Goal: Transaction & Acquisition: Purchase product/service

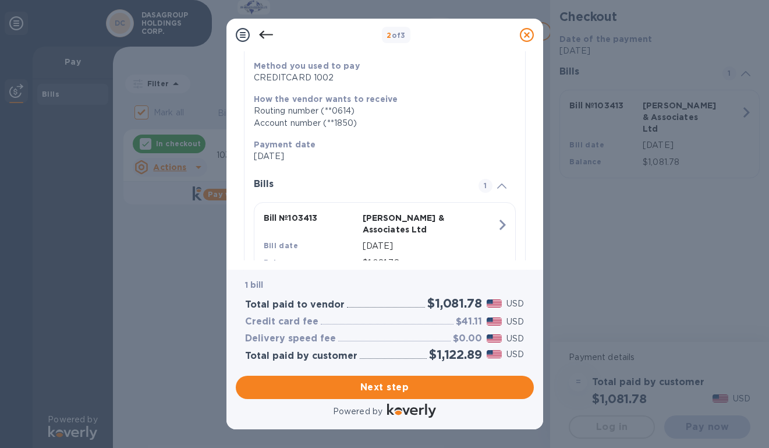
scroll to position [199, 0]
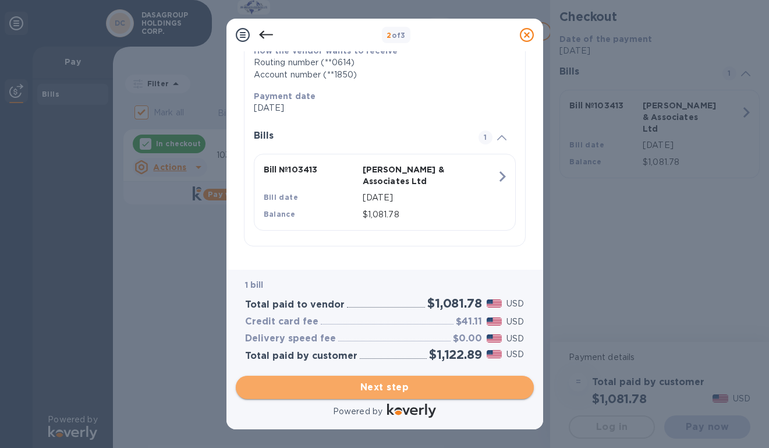
click at [364, 383] on span "Next step" at bounding box center [384, 387] width 279 height 14
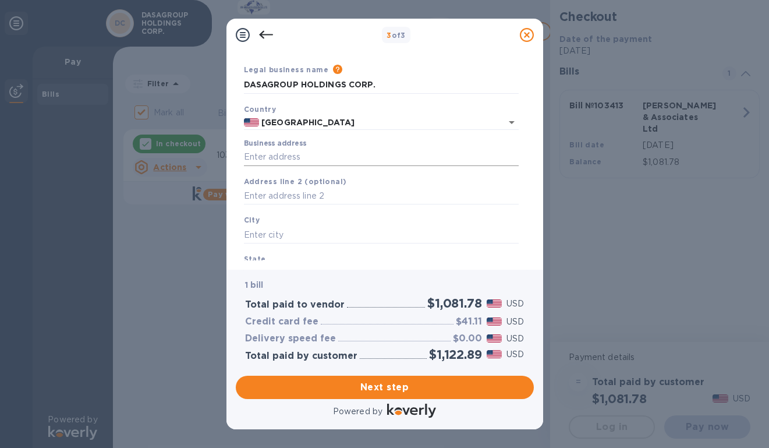
scroll to position [33, 0]
click at [336, 151] on input "Business address" at bounding box center [381, 157] width 275 height 17
click at [301, 161] on input "Business address" at bounding box center [381, 157] width 275 height 17
type input "[STREET_ADDRESS][PERSON_NAME]"
type input "Shoreline"
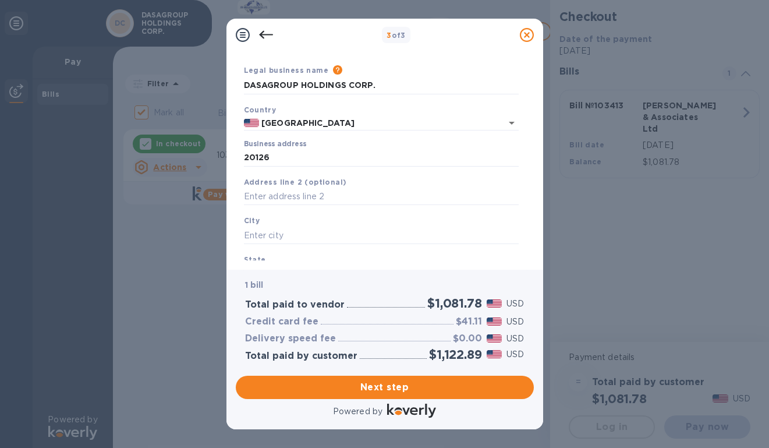
type input "WA"
type input "98155"
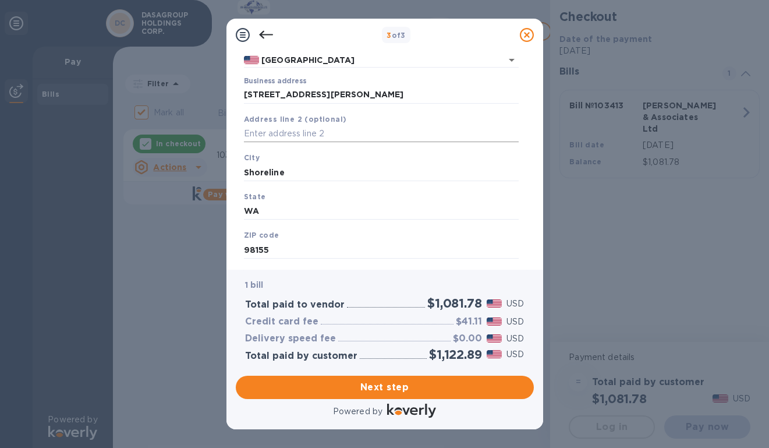
scroll to position [123, 0]
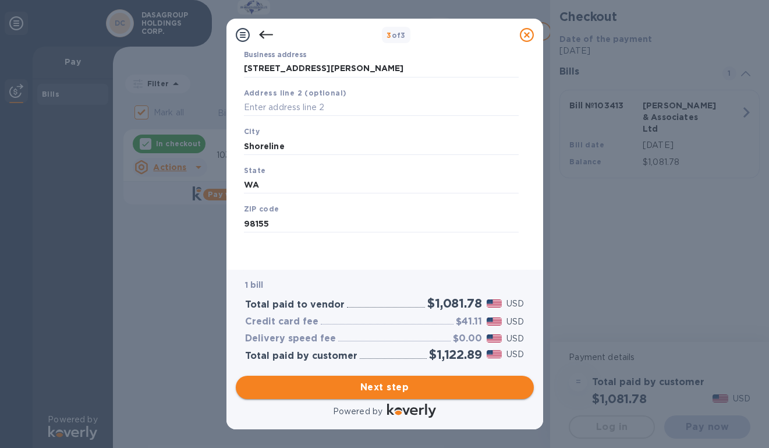
click at [364, 389] on span "Next step" at bounding box center [384, 387] width 279 height 14
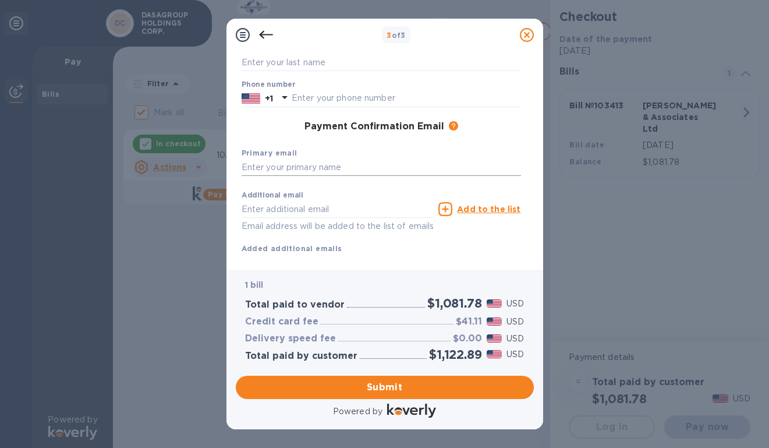
click at [291, 164] on input "text" at bounding box center [381, 167] width 279 height 17
click at [258, 167] on input "[PERSON_NAME][EMAIL_ADDRESS][DOMAIN_NAME]" at bounding box center [381, 167] width 279 height 17
type input "[PERSON_NAME][EMAIL_ADDRESS][DOMAIN_NAME]"
click at [258, 199] on label "Additional email" at bounding box center [273, 195] width 62 height 7
click at [257, 209] on input "text" at bounding box center [338, 208] width 193 height 17
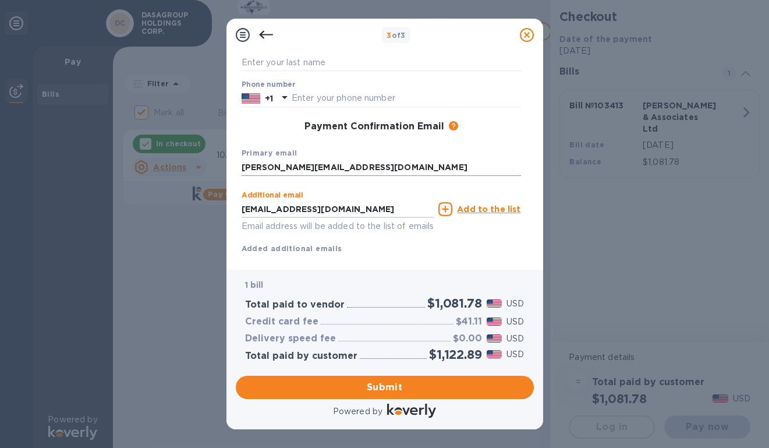
type input "[EMAIL_ADDRESS][DOMAIN_NAME]"
click at [359, 174] on input "[PERSON_NAME][EMAIL_ADDRESS][DOMAIN_NAME]" at bounding box center [381, 167] width 279 height 17
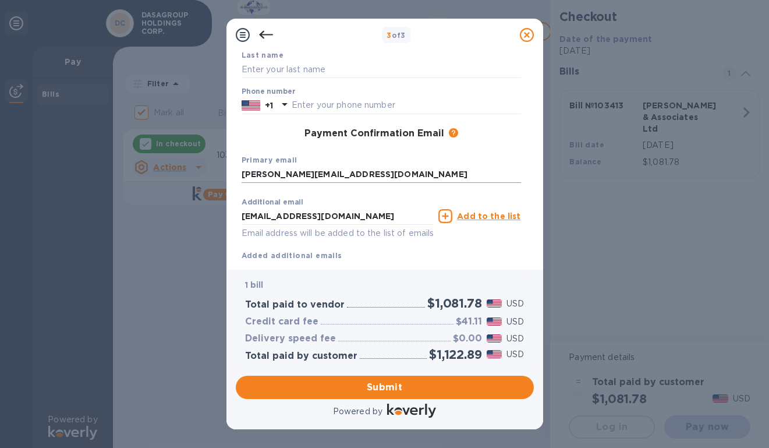
scroll to position [150, 0]
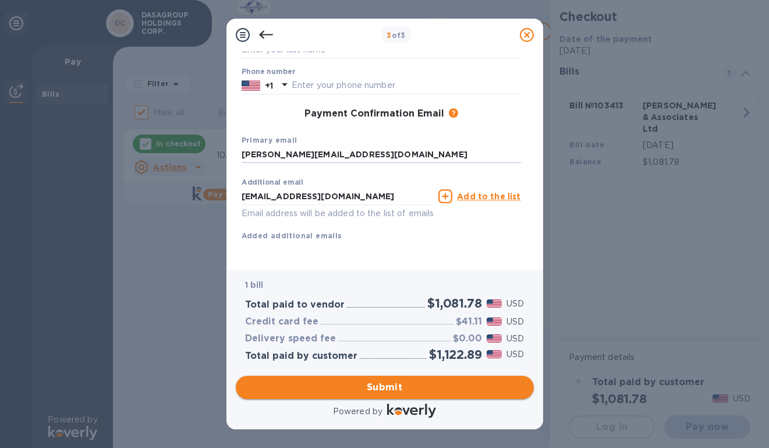
click at [374, 385] on span "Submit" at bounding box center [384, 387] width 279 height 14
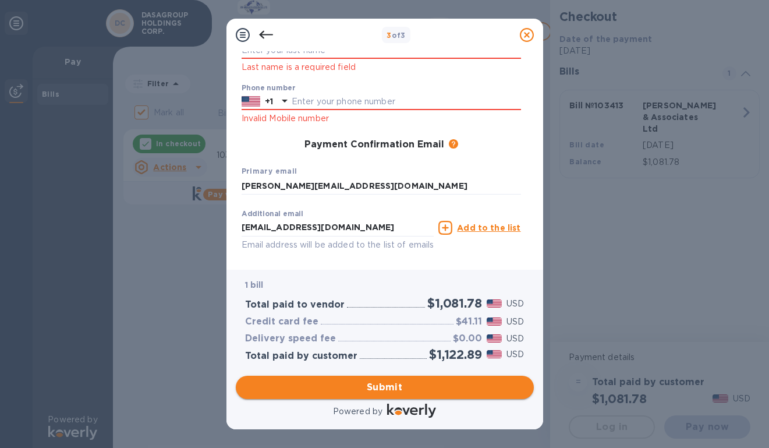
scroll to position [180, 0]
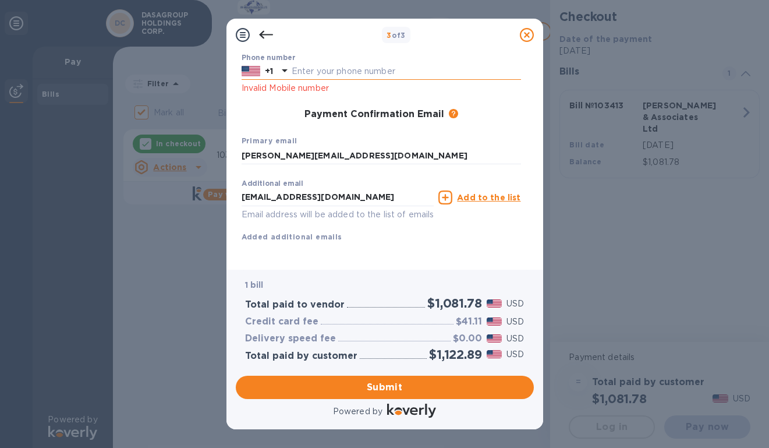
click at [330, 75] on input "text" at bounding box center [406, 71] width 229 height 17
type input "4252601805"
click at [357, 381] on span "Submit" at bounding box center [384, 387] width 279 height 14
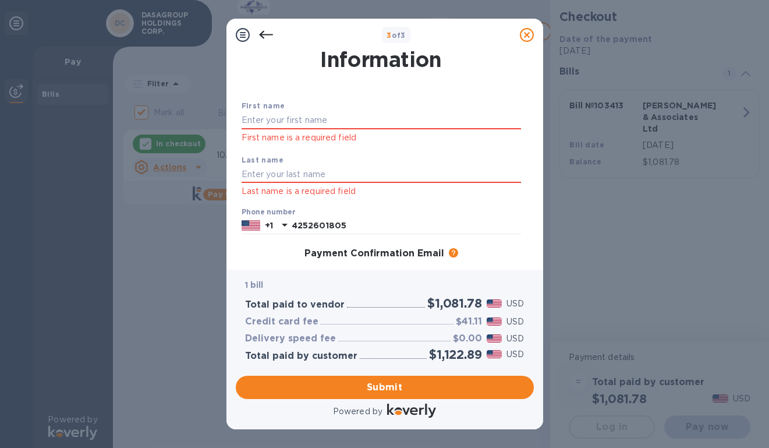
scroll to position [0, 0]
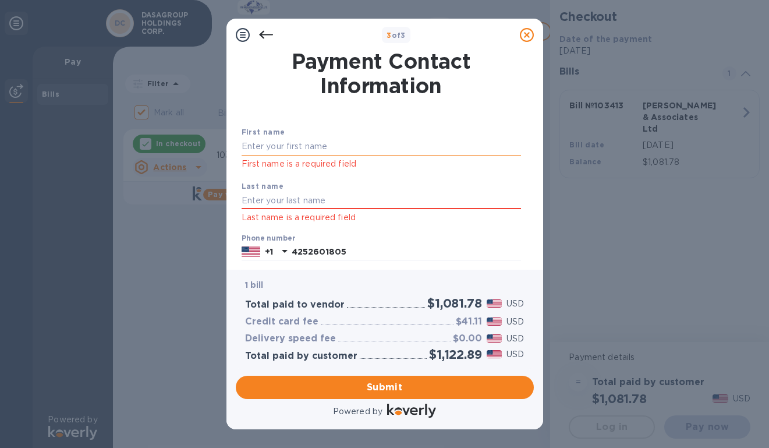
click at [327, 143] on input "text" at bounding box center [381, 146] width 279 height 17
type input "[PERSON_NAME]"
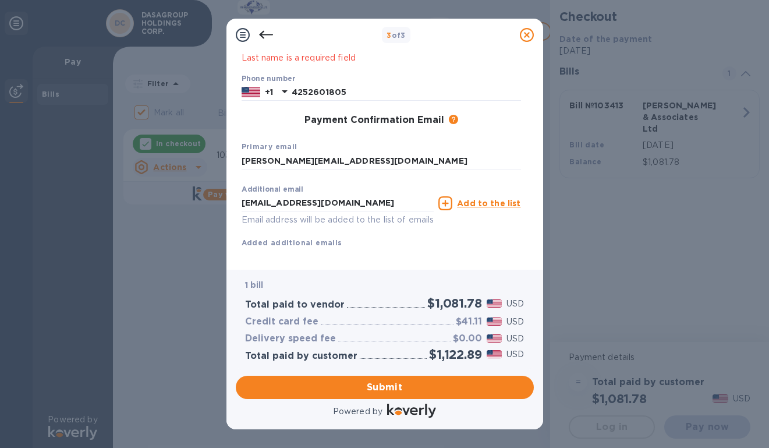
scroll to position [180, 0]
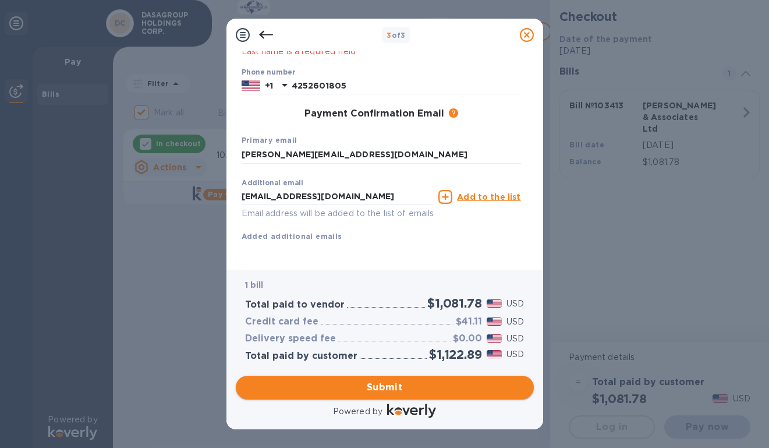
type input "[PERSON_NAME]"
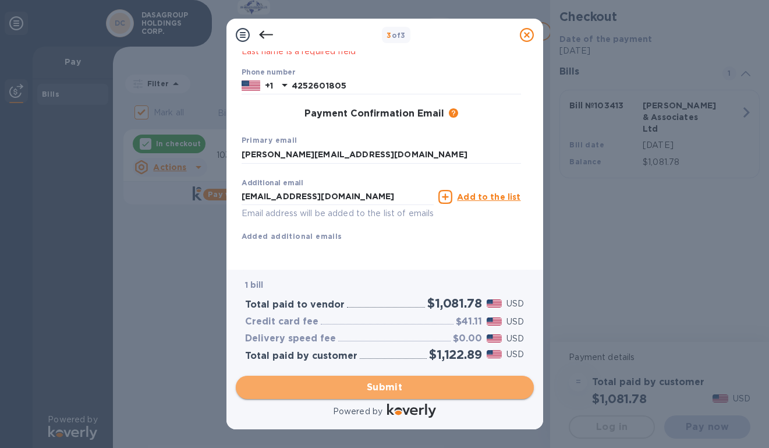
click at [374, 388] on span "Submit" at bounding box center [384, 387] width 279 height 14
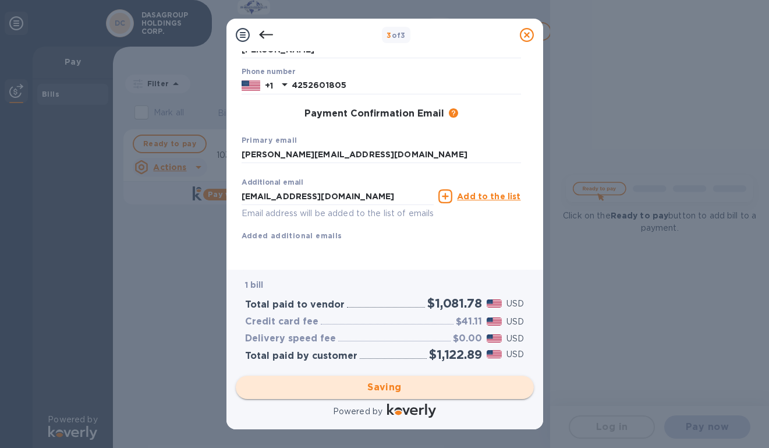
checkbox input "false"
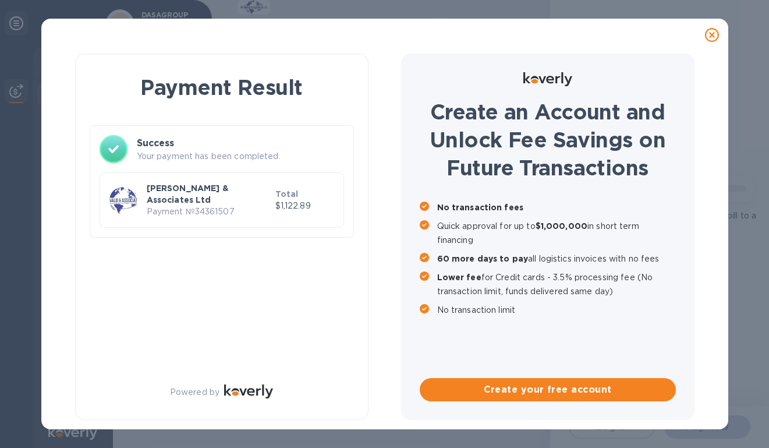
scroll to position [0, 0]
